Goal: Consume media (video, audio): Consume media (video, audio)

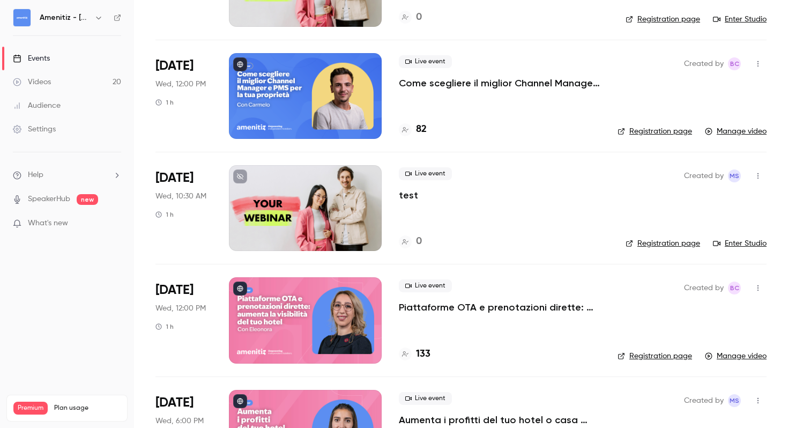
scroll to position [1902, 0]
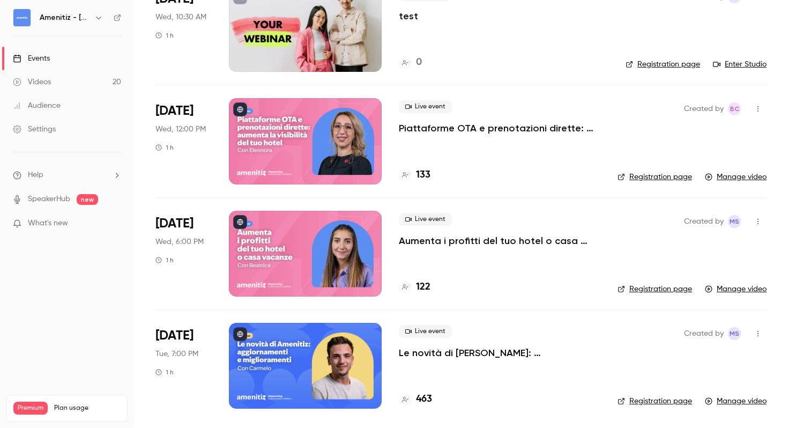
click at [67, 14] on h6 "Amenitiz - [GEOGRAPHIC_DATA] 🇮🇹" at bounding box center [65, 17] width 50 height 11
click at [25, 17] on img at bounding box center [21, 17] width 17 height 17
click at [98, 17] on icon "button" at bounding box center [98, 17] width 9 height 9
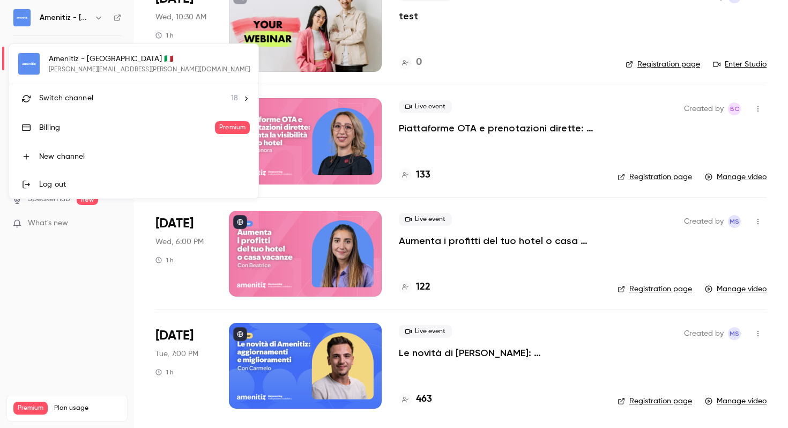
click at [84, 103] on span "Switch channel" at bounding box center [66, 98] width 54 height 11
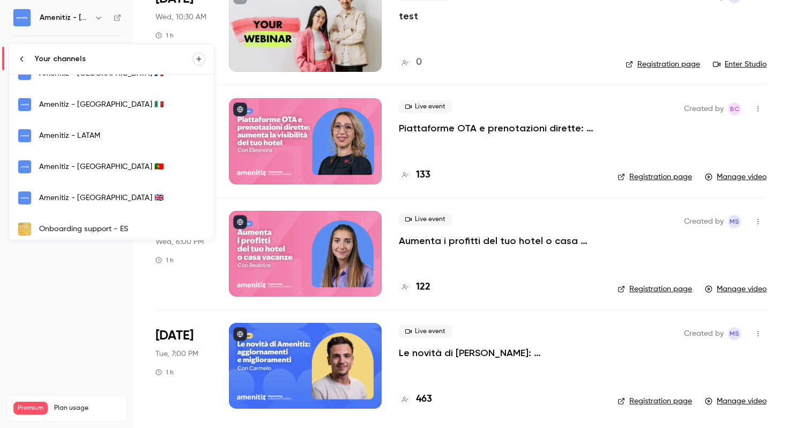
scroll to position [298, 0]
click at [95, 79] on link "Amenitiz - [GEOGRAPHIC_DATA] 🇫🇷" at bounding box center [111, 71] width 205 height 31
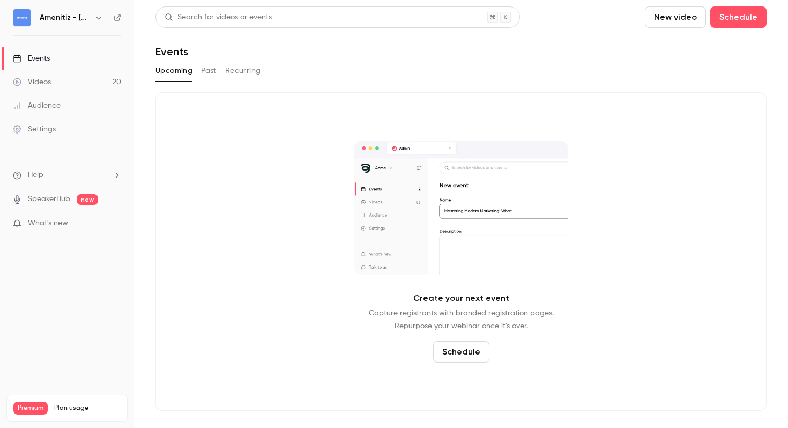
click at [209, 73] on button "Past" at bounding box center [209, 70] width 16 height 17
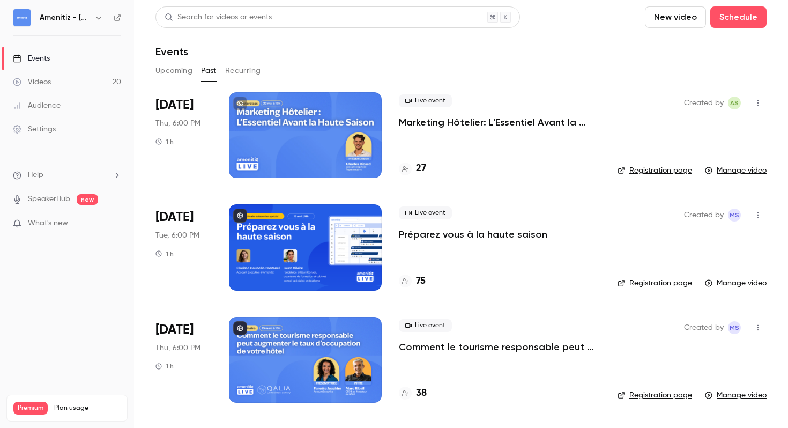
click at [312, 254] on div at bounding box center [305, 247] width 153 height 86
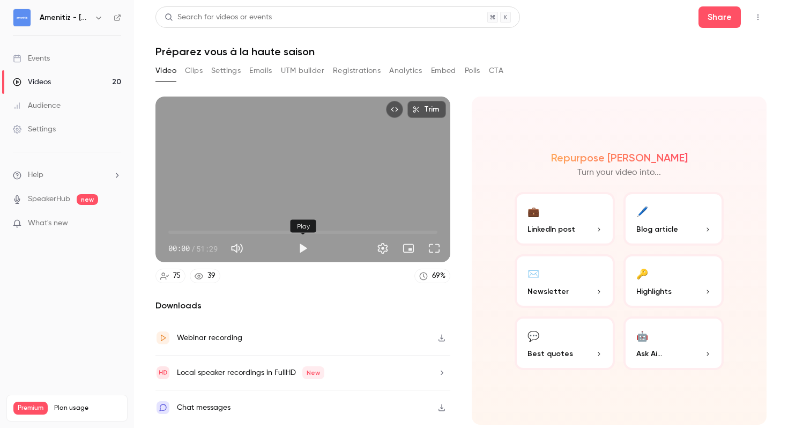
click at [304, 246] on button "Play" at bounding box center [302, 248] width 21 height 21
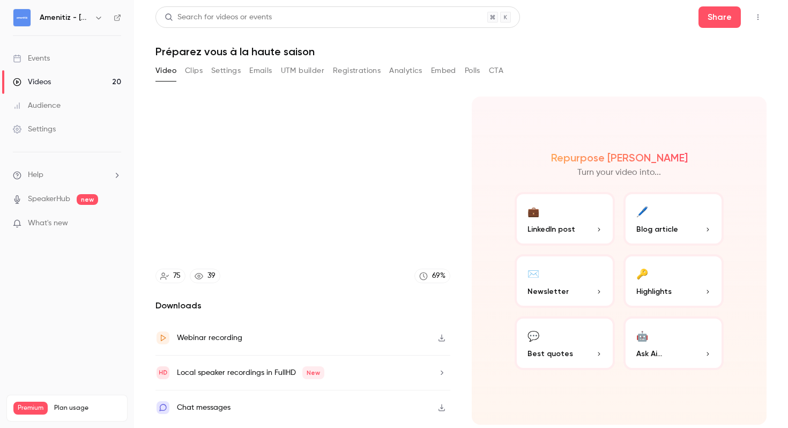
type input "****"
click at [434, 273] on div "69 %" at bounding box center [438, 275] width 13 height 11
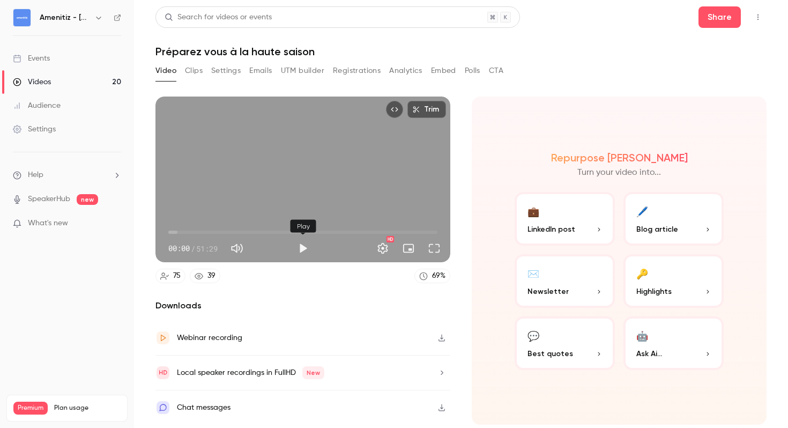
click at [299, 253] on button "Play" at bounding box center [302, 248] width 21 height 21
click at [181, 233] on span "00:01" at bounding box center [302, 232] width 269 height 17
click at [204, 233] on span "02:24" at bounding box center [302, 232] width 269 height 17
click at [235, 229] on span "07:18" at bounding box center [302, 232] width 269 height 17
click at [253, 231] on span "12:43" at bounding box center [302, 232] width 269 height 17
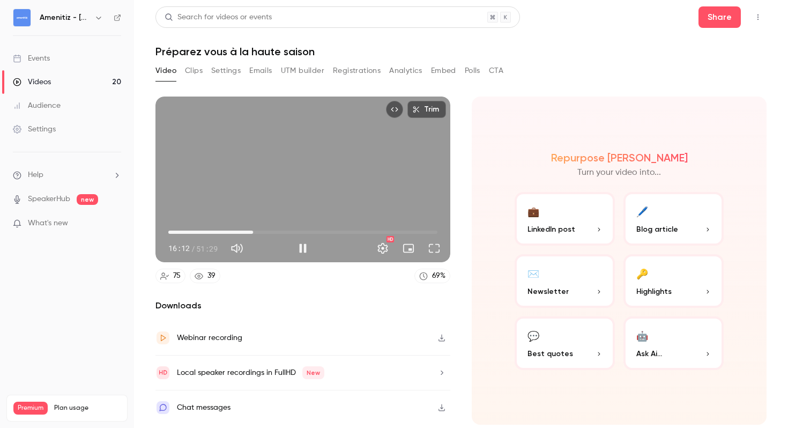
click at [287, 231] on span "16:12" at bounding box center [302, 232] width 269 height 17
click at [332, 231] on span "22:40" at bounding box center [302, 232] width 269 height 17
click at [337, 233] on span "32:18" at bounding box center [337, 232] width 3 height 3
click at [349, 233] on span "32:18" at bounding box center [302, 232] width 269 height 17
click at [365, 233] on span "37:32" at bounding box center [302, 232] width 269 height 17
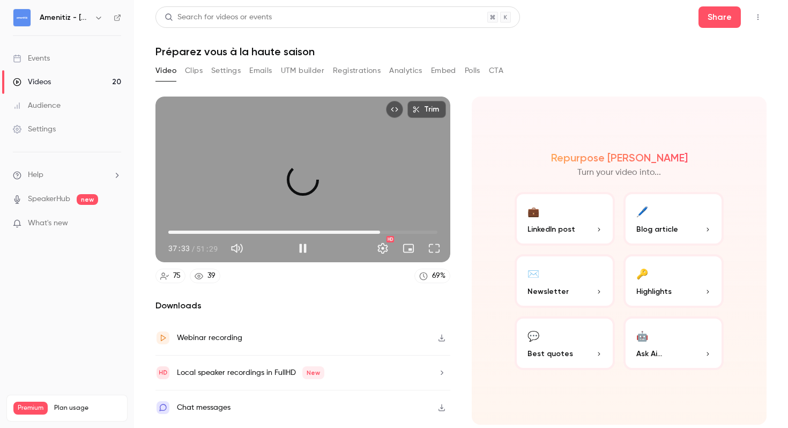
click at [380, 233] on span "40:31" at bounding box center [302, 232] width 269 height 17
click at [400, 233] on span "44:18" at bounding box center [302, 232] width 269 height 17
type input "******"
click at [298, 243] on button "Pause" at bounding box center [302, 248] width 21 height 21
